Goal: Information Seeking & Learning: Learn about a topic

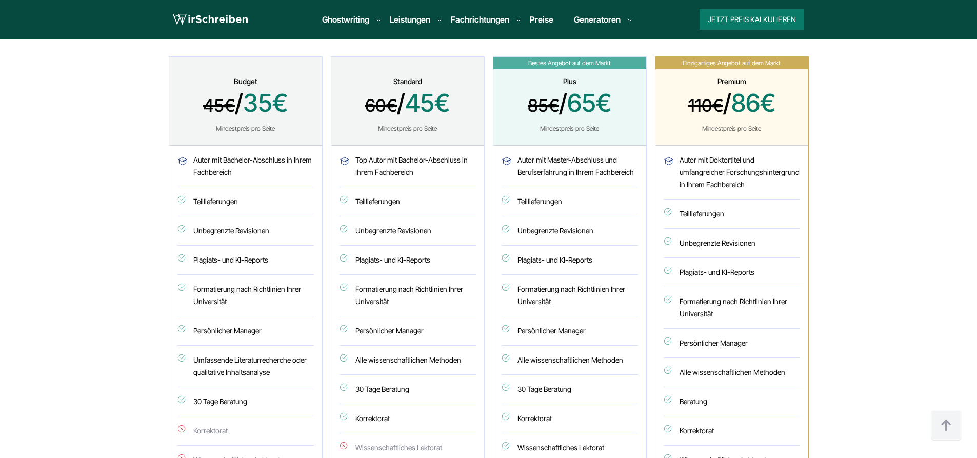
scroll to position [513, 0]
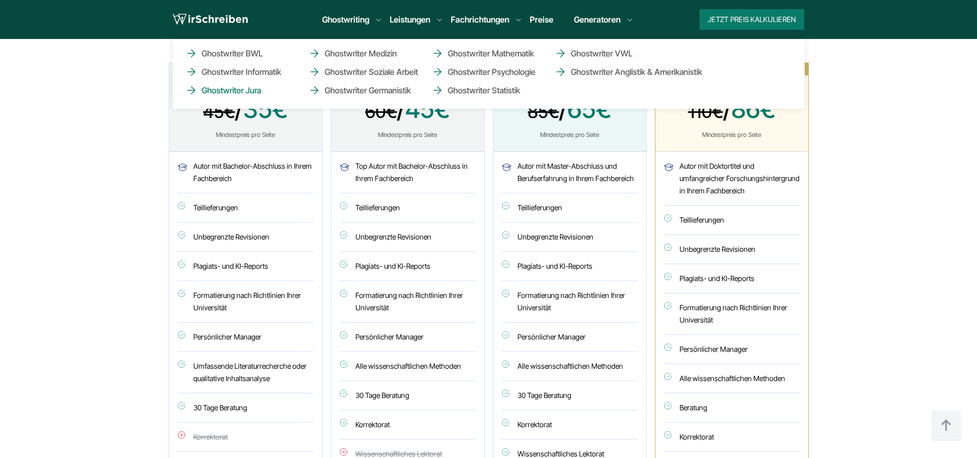
click at [257, 92] on link "Ghostwriter Jura" at bounding box center [236, 90] width 103 height 12
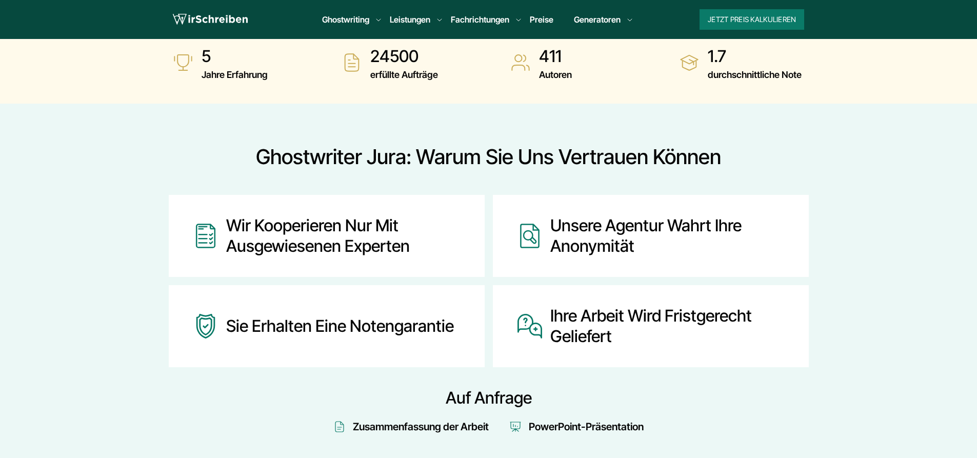
scroll to position [410, 0]
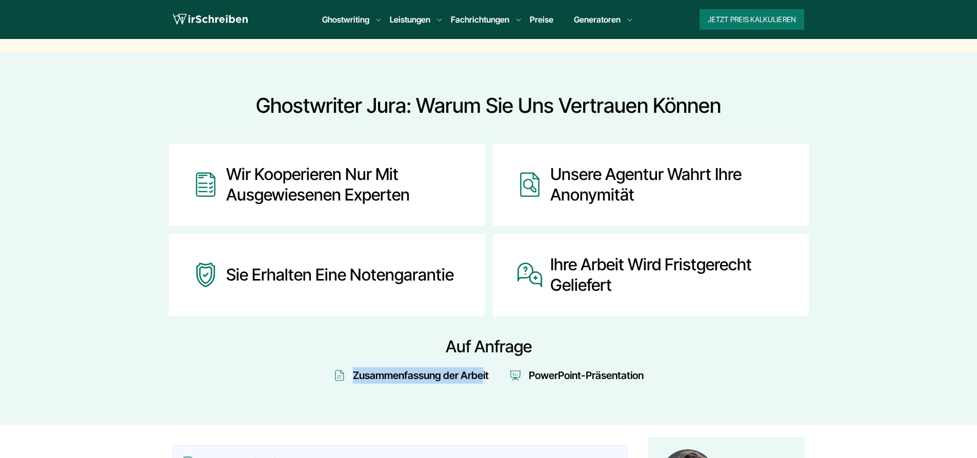
drag, startPoint x: 348, startPoint y: 348, endPoint x: 482, endPoint y: 358, distance: 134.2
click at [482, 358] on section "Ghostwriter Jura: Warum Sie uns vertrauen können Wir kooperieren nur mit ausgew…" at bounding box center [488, 238] width 977 height 372
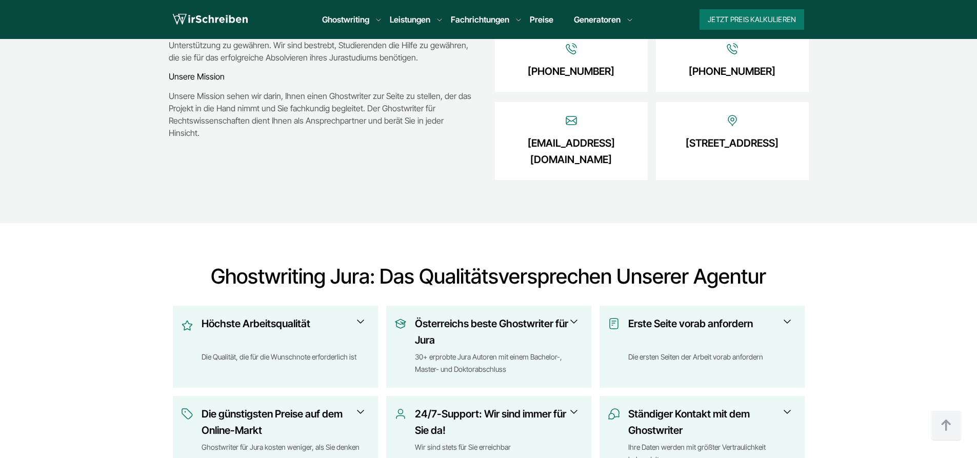
scroll to position [1897, 0]
click at [709, 315] on h3 "Erste Seite vorab anfordern" at bounding box center [708, 331] width 161 height 33
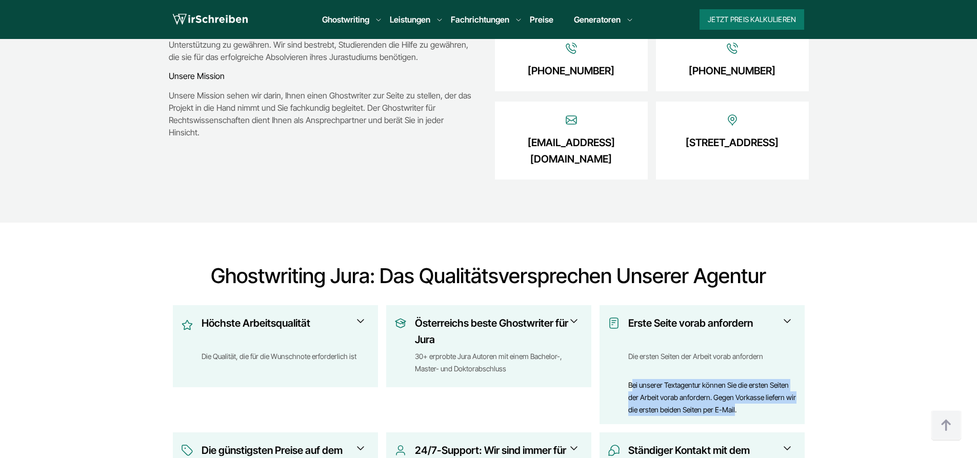
drag, startPoint x: 735, startPoint y: 365, endPoint x: 630, endPoint y: 349, distance: 106.3
click at [630, 379] on div "Bei unserer Textagentur können Sie die ersten Seiten der Arbeit vorab anfordern…" at bounding box center [712, 397] width 168 height 37
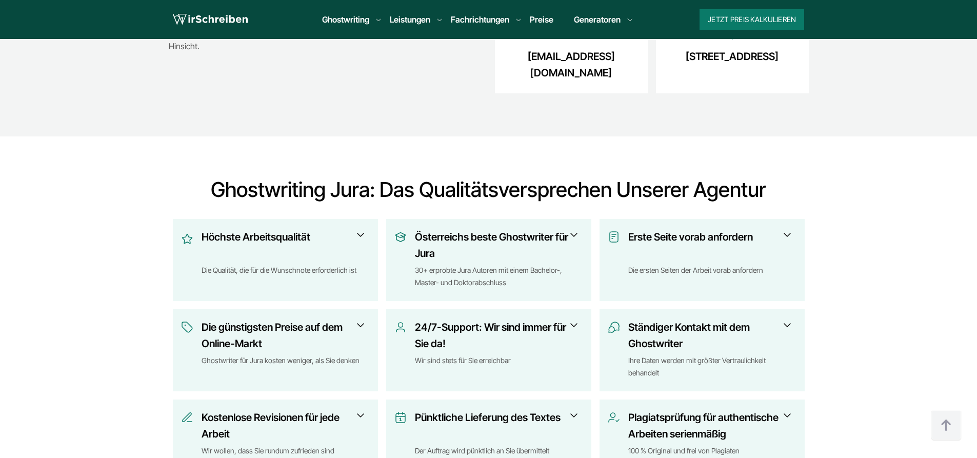
scroll to position [1999, 0]
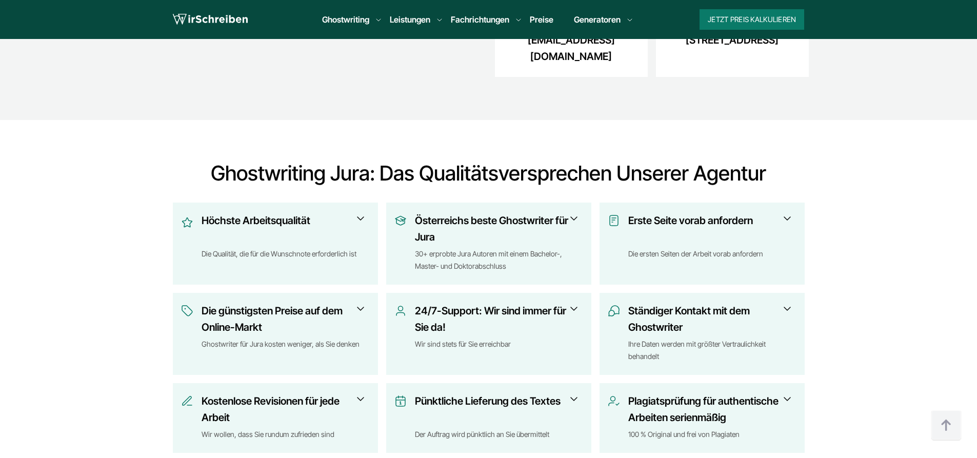
click at [575, 393] on span at bounding box center [574, 399] width 12 height 12
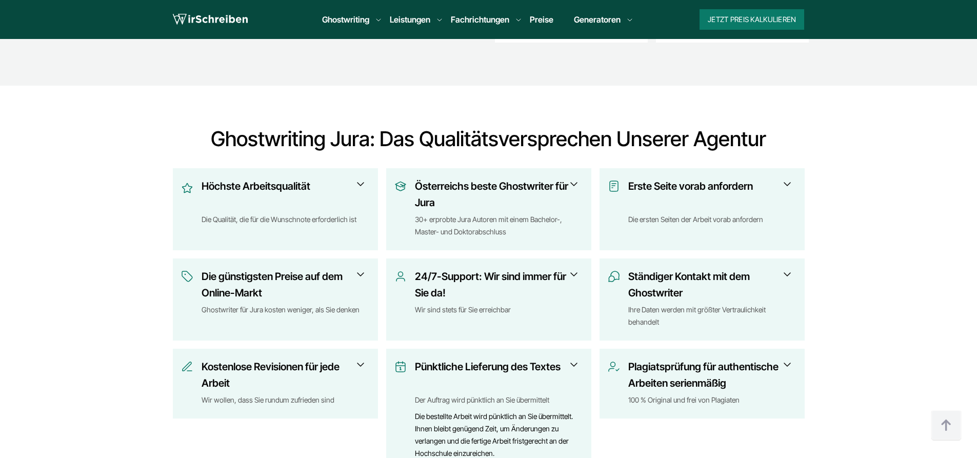
scroll to position [2051, 0]
